Goal: Information Seeking & Learning: Learn about a topic

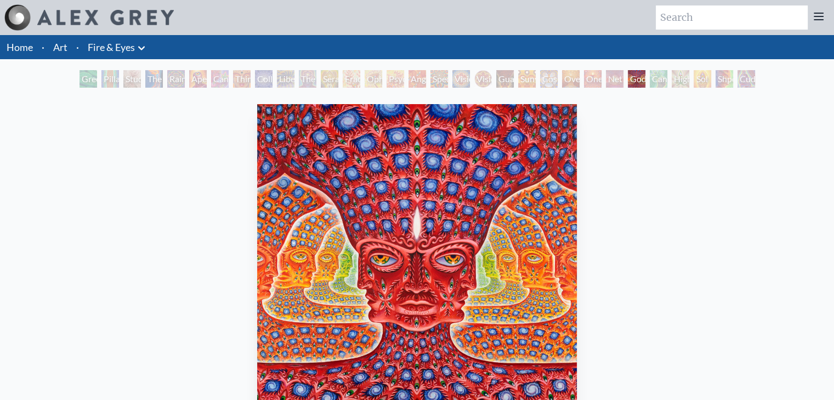
click at [167, 79] on div "Rainbow Eye Ripple" at bounding box center [176, 79] width 18 height 18
